Goal: Task Accomplishment & Management: Complete application form

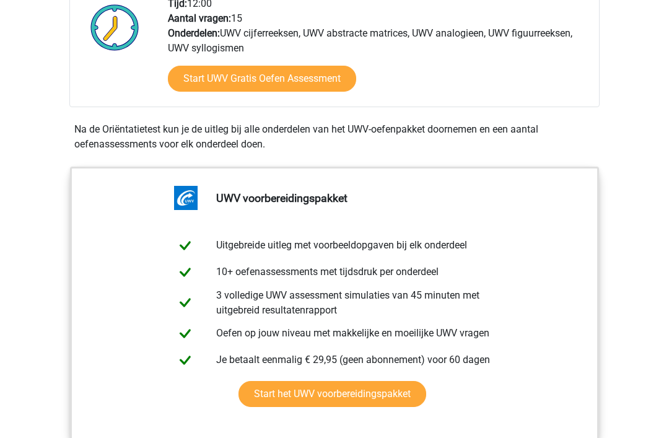
scroll to position [418, 0]
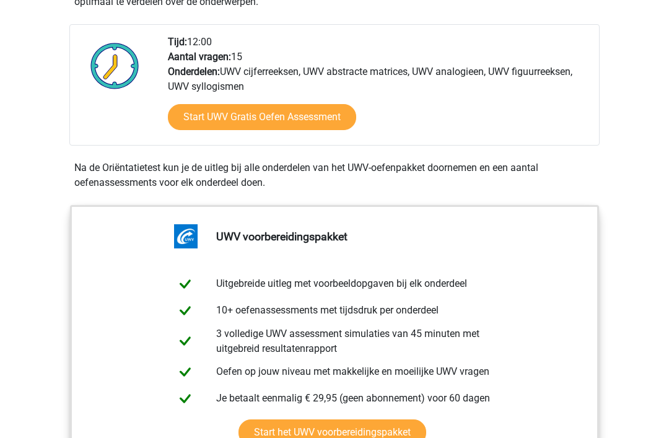
click at [300, 128] on link "Start UWV Gratis Oefen Assessment" at bounding box center [262, 118] width 188 height 26
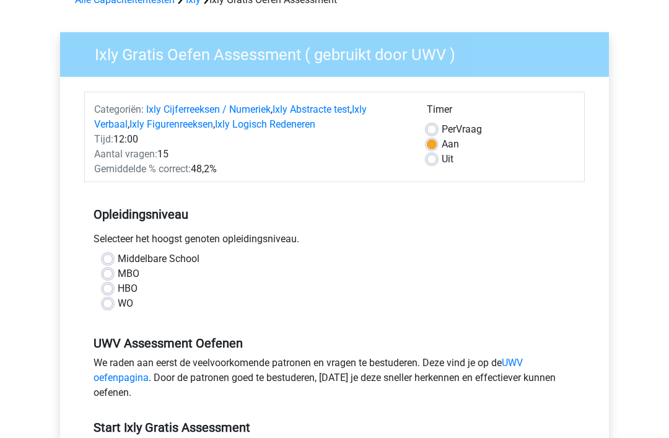
scroll to position [70, 0]
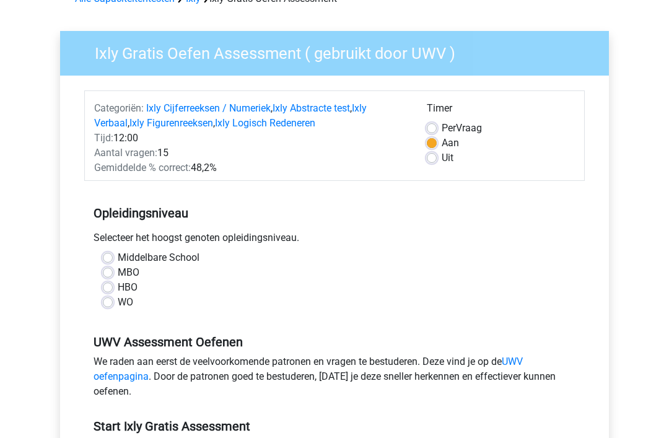
click at [118, 269] on label "MBO" at bounding box center [129, 273] width 22 height 15
click at [112, 269] on input "MBO" at bounding box center [108, 272] width 10 height 12
radio input "true"
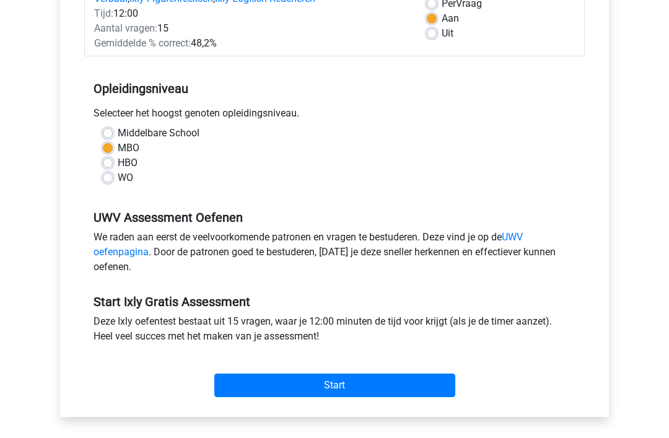
scroll to position [195, 0]
click at [363, 383] on input "Start" at bounding box center [334, 385] width 241 height 24
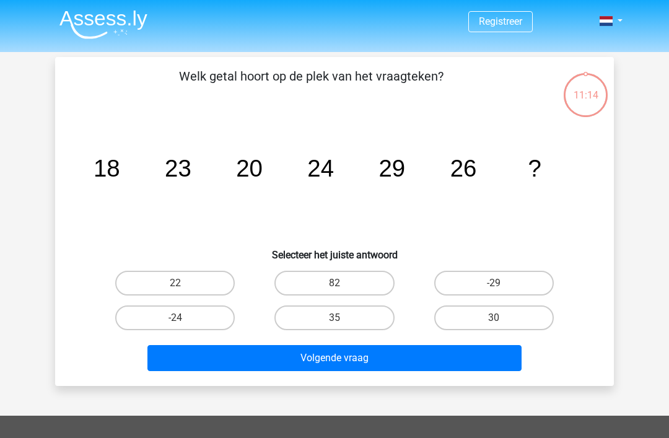
click at [200, 282] on label "22" at bounding box center [175, 283] width 120 height 25
click at [183, 283] on input "22" at bounding box center [179, 287] width 8 height 8
radio input "true"
click at [396, 358] on button "Volgende vraag" at bounding box center [334, 358] width 375 height 26
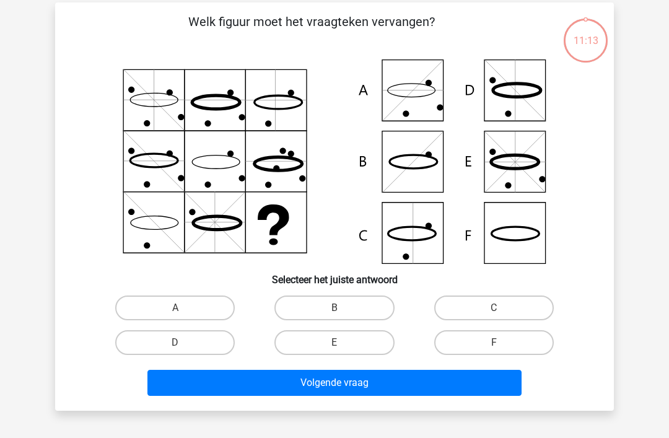
scroll to position [57, 0]
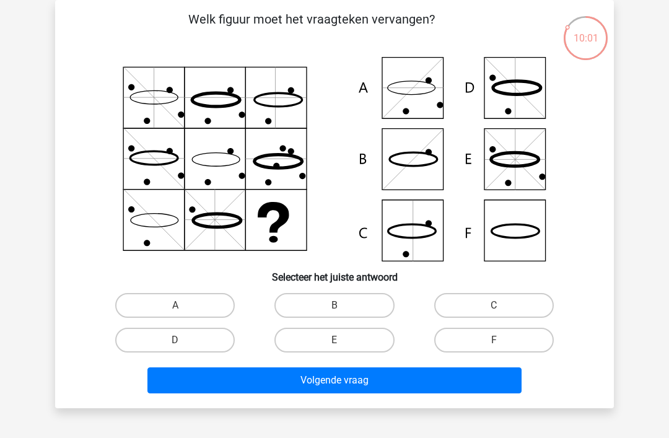
click at [522, 106] on icon at bounding box center [334, 159] width 499 height 204
click at [202, 341] on label "D" at bounding box center [175, 340] width 120 height 25
click at [183, 341] on input "D" at bounding box center [179, 344] width 8 height 8
radio input "true"
click at [365, 383] on button "Volgende vraag" at bounding box center [334, 380] width 375 height 26
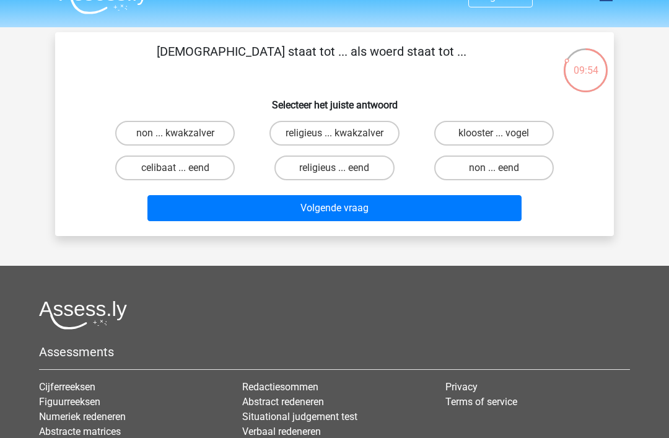
scroll to position [0, 0]
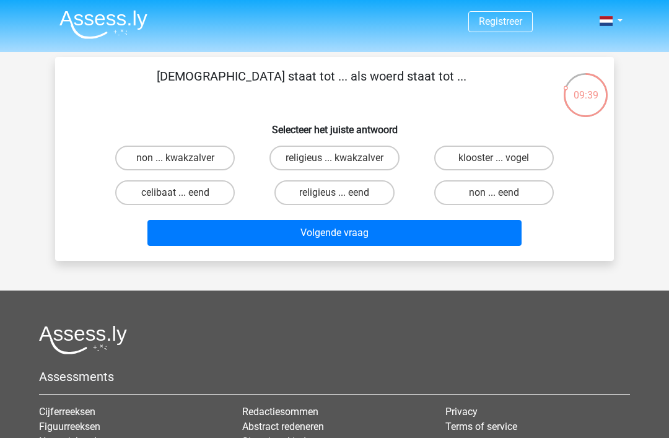
click at [516, 192] on label "non ... eend" at bounding box center [494, 192] width 120 height 25
click at [502, 193] on input "non ... eend" at bounding box center [498, 197] width 8 height 8
radio input "true"
click at [365, 233] on button "Volgende vraag" at bounding box center [334, 233] width 375 height 26
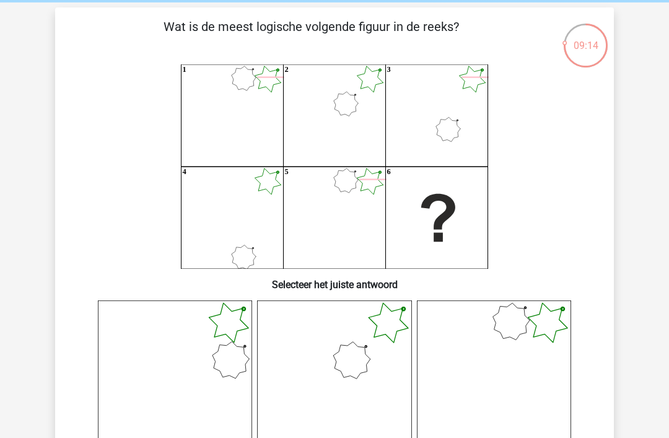
scroll to position [50, 0]
click at [384, 358] on icon at bounding box center [334, 377] width 154 height 154
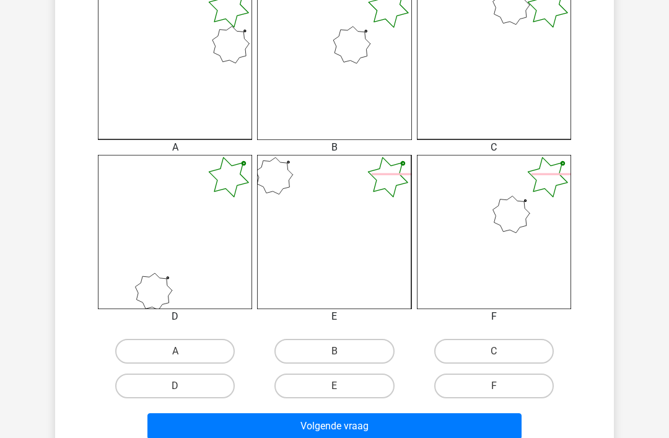
scroll to position [367, 0]
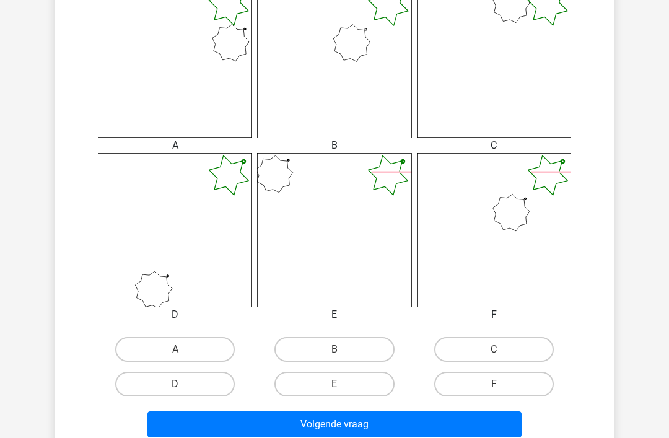
click at [353, 350] on label "B" at bounding box center [334, 349] width 120 height 25
click at [342, 350] on input "B" at bounding box center [338, 353] width 8 height 8
radio input "true"
click at [386, 420] on button "Volgende vraag" at bounding box center [334, 424] width 375 height 26
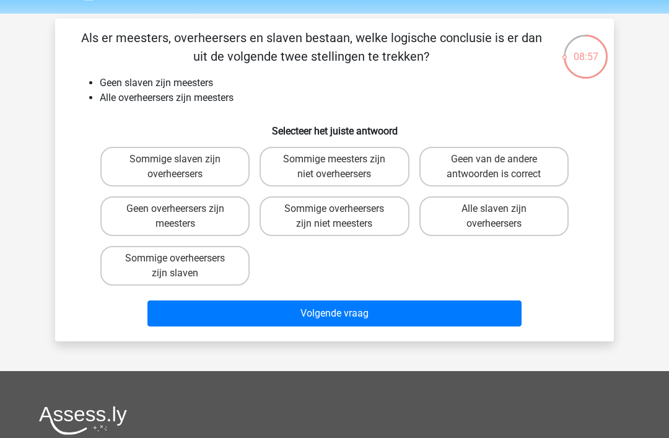
scroll to position [0, 0]
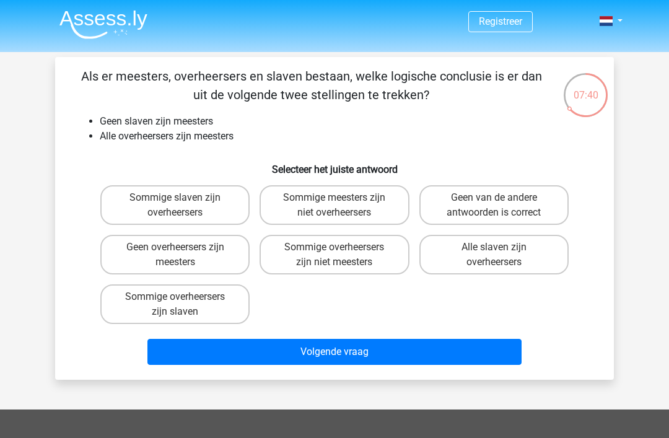
click at [215, 311] on label "Sommige overheersers zijn slaven" at bounding box center [174, 304] width 149 height 40
click at [183, 305] on input "Sommige overheersers zijn slaven" at bounding box center [179, 301] width 8 height 8
radio input "true"
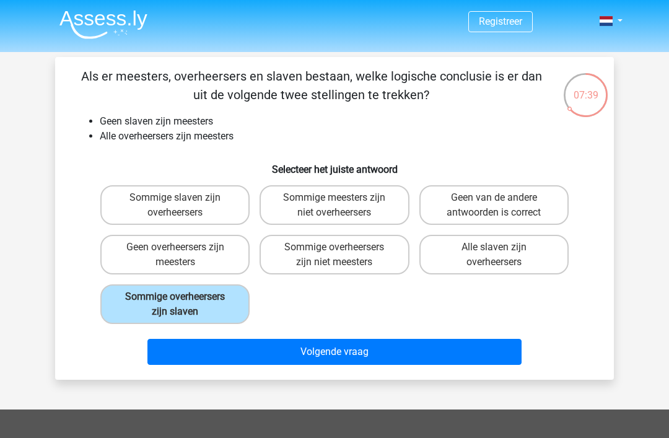
click at [367, 357] on button "Volgende vraag" at bounding box center [334, 352] width 375 height 26
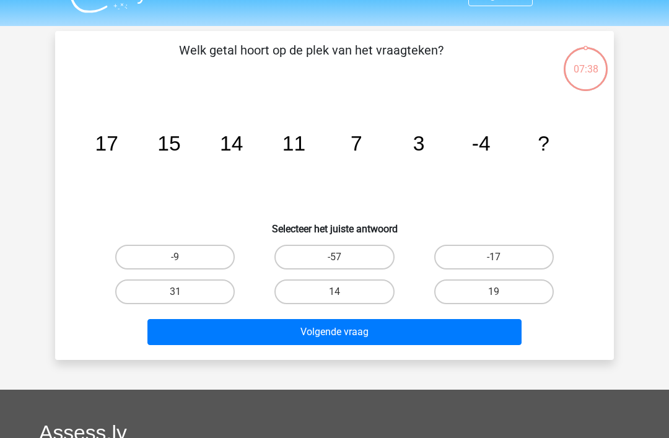
scroll to position [57, 0]
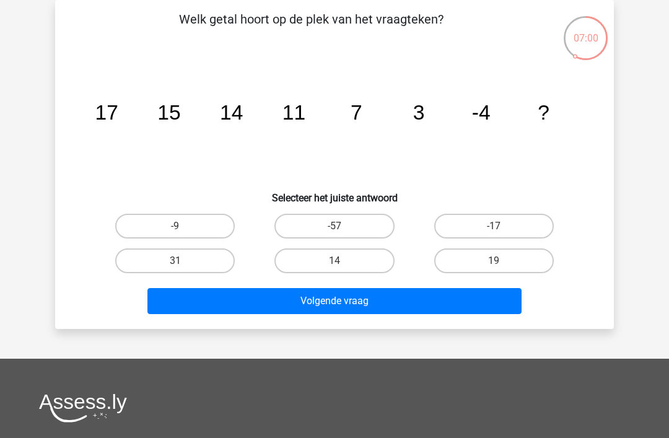
click at [371, 259] on label "14" at bounding box center [334, 260] width 120 height 25
click at [342, 261] on input "14" at bounding box center [338, 265] width 8 height 8
radio input "true"
click at [370, 310] on button "Volgende vraag" at bounding box center [334, 301] width 375 height 26
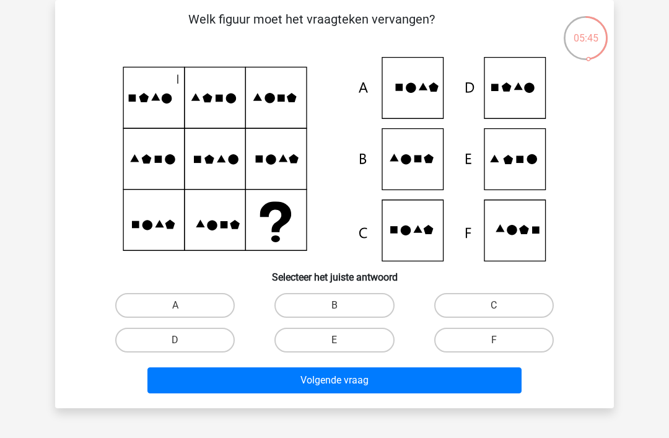
click at [425, 169] on icon at bounding box center [334, 159] width 499 height 204
click at [365, 300] on label "B" at bounding box center [334, 305] width 120 height 25
click at [342, 305] on input "B" at bounding box center [338, 309] width 8 height 8
radio input "true"
click at [362, 371] on button "Volgende vraag" at bounding box center [334, 380] width 375 height 26
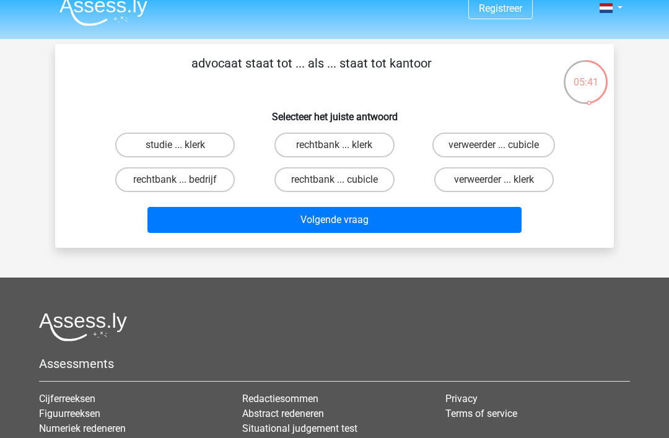
scroll to position [0, 0]
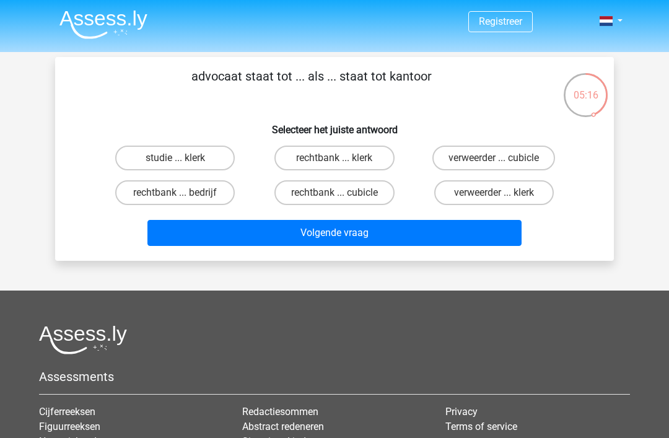
click at [368, 161] on label "rechtbank ... klerk" at bounding box center [334, 158] width 120 height 25
click at [342, 161] on input "rechtbank ... klerk" at bounding box center [338, 162] width 8 height 8
radio input "true"
click at [394, 232] on button "Volgende vraag" at bounding box center [334, 233] width 375 height 26
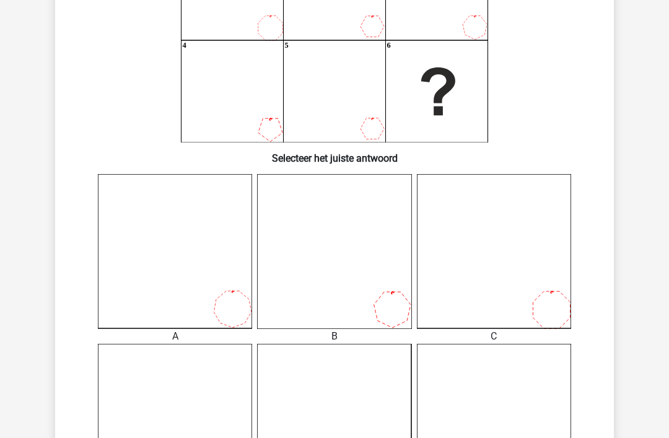
scroll to position [175, 0]
click at [394, 305] on icon at bounding box center [334, 252] width 154 height 154
click at [398, 308] on icon at bounding box center [334, 252] width 154 height 154
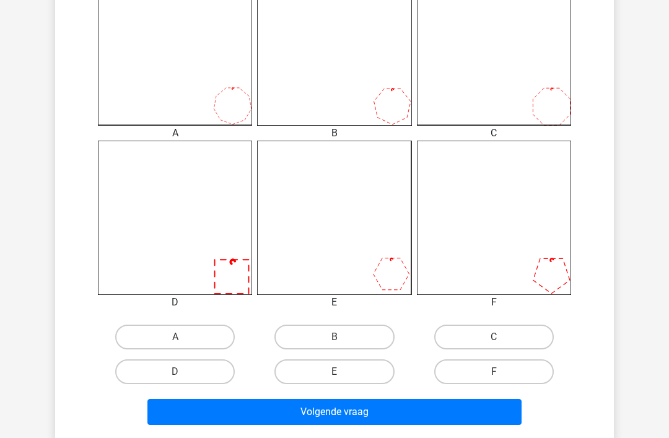
scroll to position [385, 0]
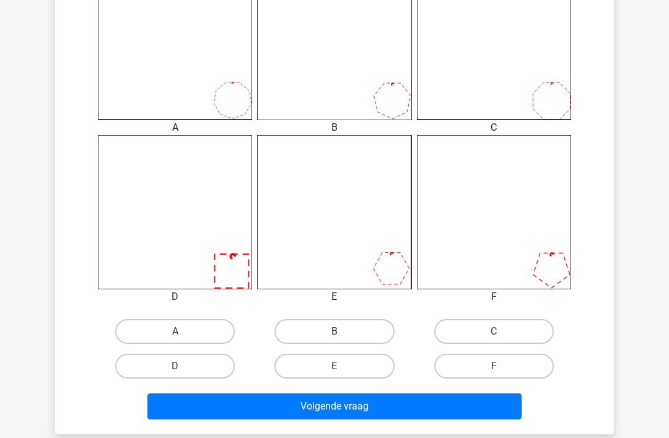
click at [341, 333] on input "B" at bounding box center [338, 335] width 8 height 8
radio input "true"
click at [407, 407] on button "Volgende vraag" at bounding box center [334, 406] width 375 height 26
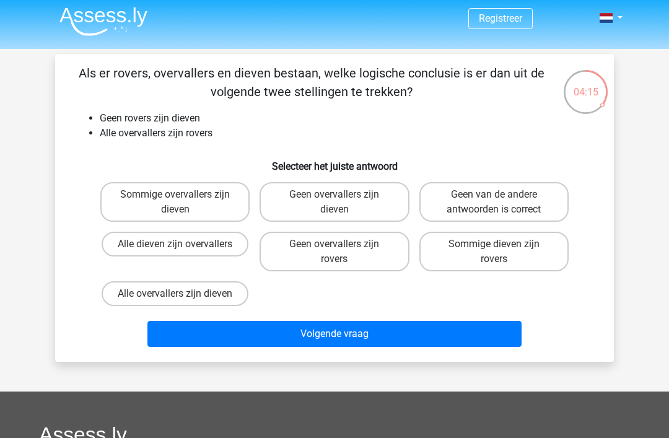
scroll to position [3, 0]
click at [362, 204] on label "Geen overvallers zijn dieven" at bounding box center [333, 202] width 149 height 40
click at [342, 202] on input "Geen overvallers zijn dieven" at bounding box center [338, 198] width 8 height 8
radio input "true"
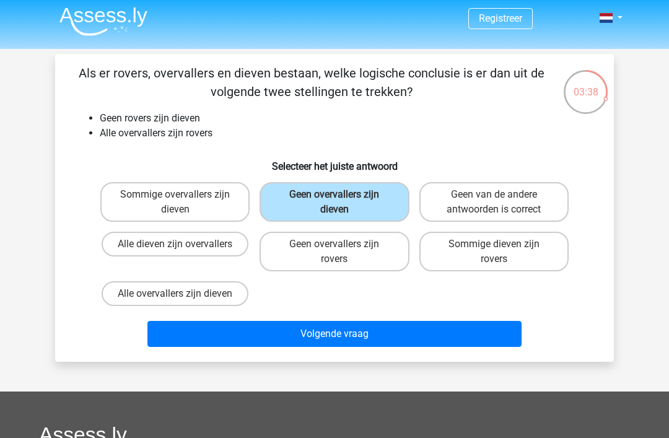
click at [397, 334] on button "Volgende vraag" at bounding box center [334, 334] width 375 height 26
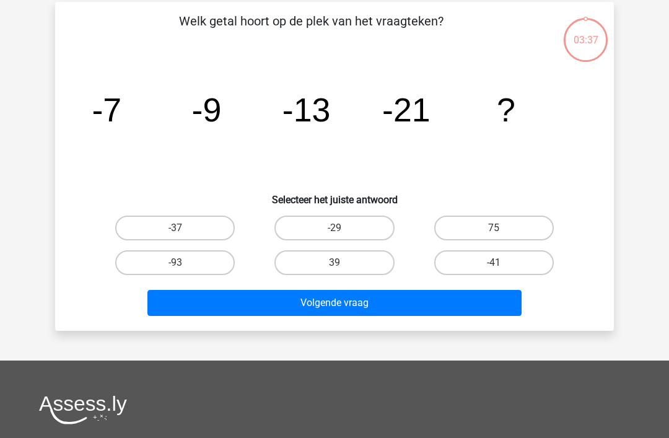
scroll to position [57, 0]
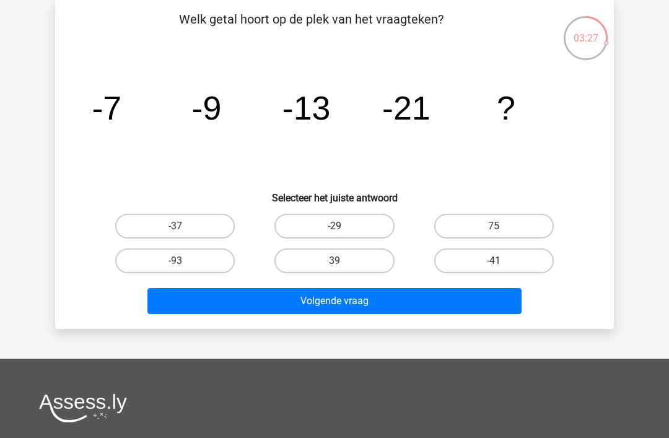
click at [361, 264] on label "39" at bounding box center [334, 260] width 120 height 25
click at [342, 264] on input "39" at bounding box center [338, 265] width 8 height 8
radio input "true"
click at [407, 301] on button "Volgende vraag" at bounding box center [334, 301] width 375 height 26
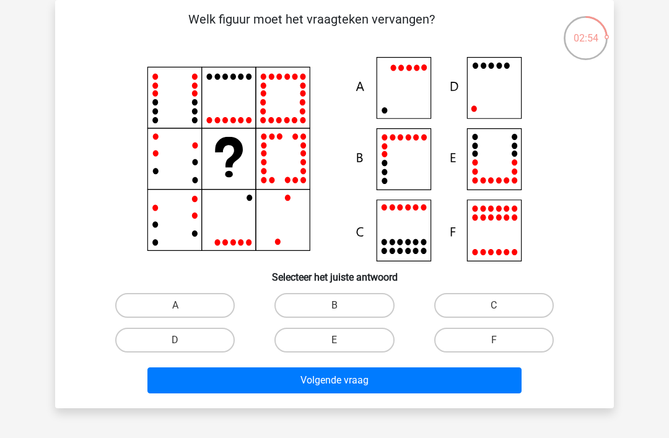
click at [508, 95] on icon at bounding box center [334, 159] width 499 height 204
click at [207, 341] on label "D" at bounding box center [175, 340] width 120 height 25
click at [183, 341] on input "D" at bounding box center [179, 344] width 8 height 8
radio input "true"
click at [370, 383] on button "Volgende vraag" at bounding box center [334, 380] width 375 height 26
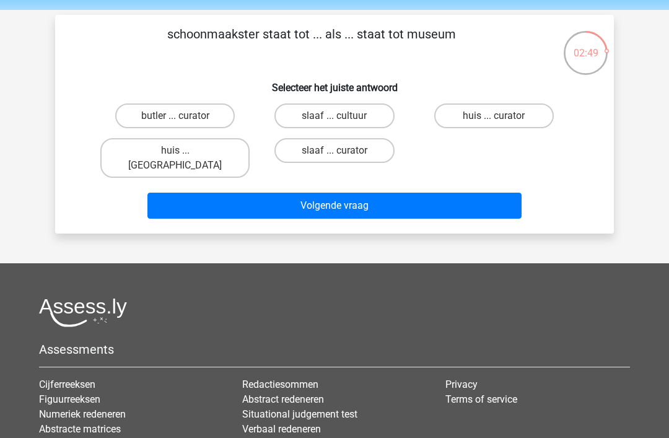
scroll to position [0, 0]
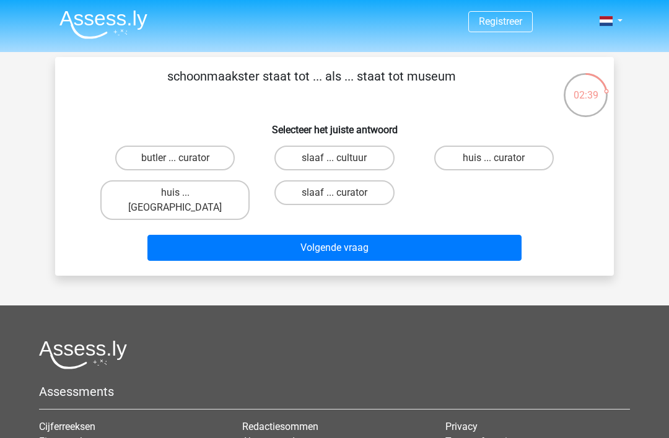
click at [193, 201] on label "huis ... louvre" at bounding box center [174, 200] width 149 height 40
click at [183, 201] on input "huis ... louvre" at bounding box center [179, 197] width 8 height 8
radio input "true"
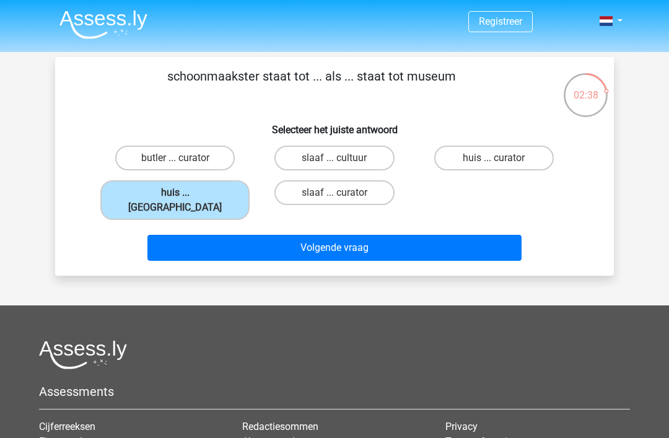
click at [298, 236] on button "Volgende vraag" at bounding box center [334, 248] width 375 height 26
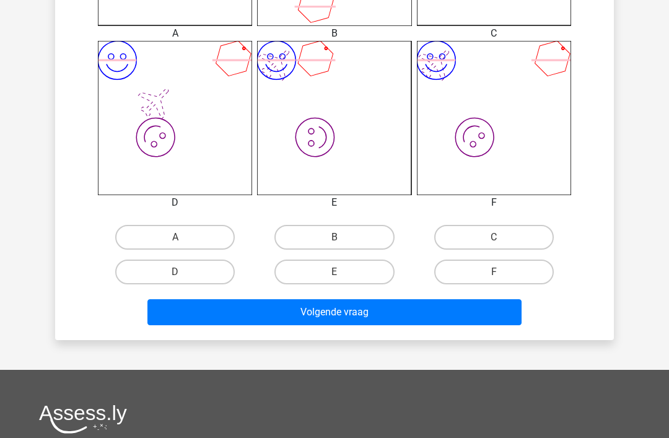
scroll to position [479, 0]
click at [350, 244] on label "B" at bounding box center [334, 237] width 120 height 25
click at [342, 244] on input "B" at bounding box center [338, 241] width 8 height 8
radio input "true"
click at [386, 321] on button "Volgende vraag" at bounding box center [334, 312] width 375 height 26
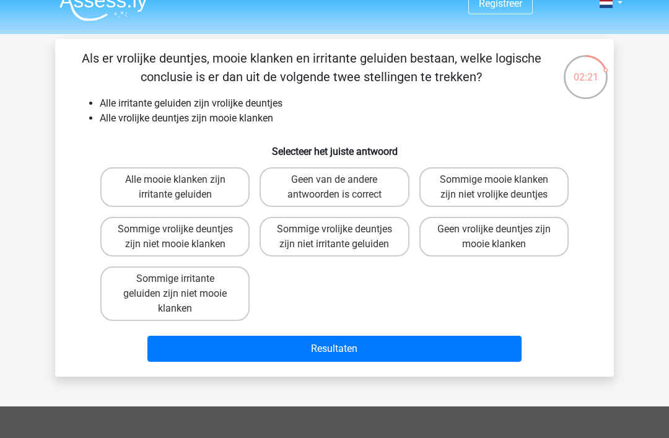
scroll to position [0, 0]
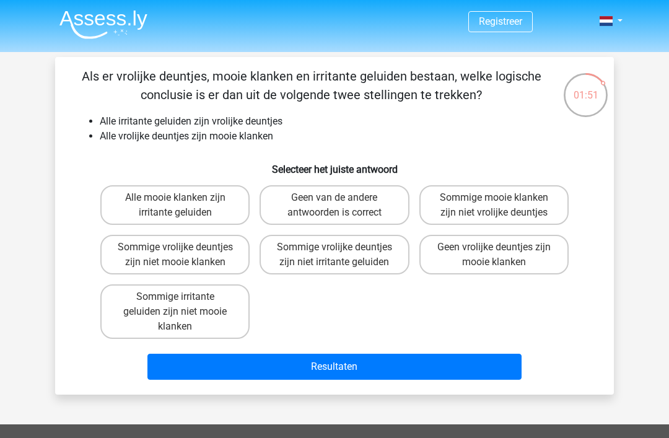
click at [515, 246] on label "Geen vrolijke deuntjes zijn mooie klanken" at bounding box center [493, 255] width 149 height 40
click at [502, 247] on input "Geen vrolijke deuntjes zijn mooie klanken" at bounding box center [498, 251] width 8 height 8
radio input "true"
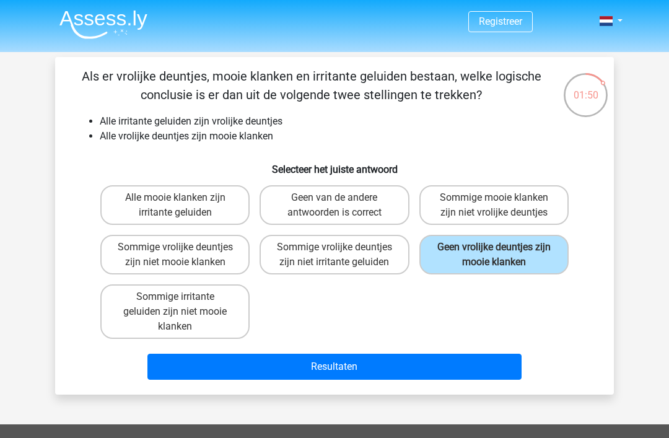
click at [457, 366] on button "Resultaten" at bounding box center [334, 367] width 375 height 26
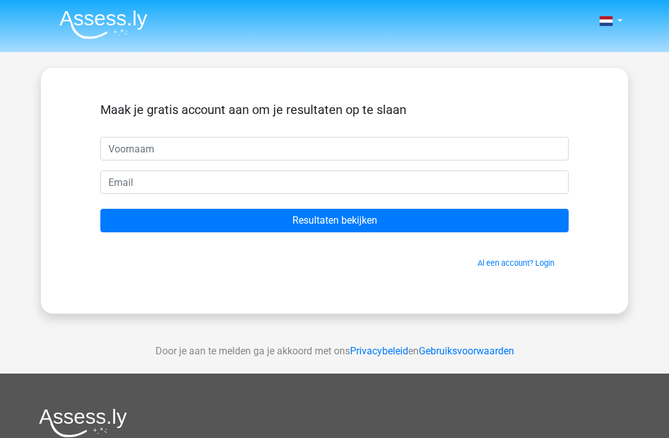
click at [417, 214] on input "Resultaten bekijken" at bounding box center [334, 221] width 468 height 24
